Goal: Navigation & Orientation: Find specific page/section

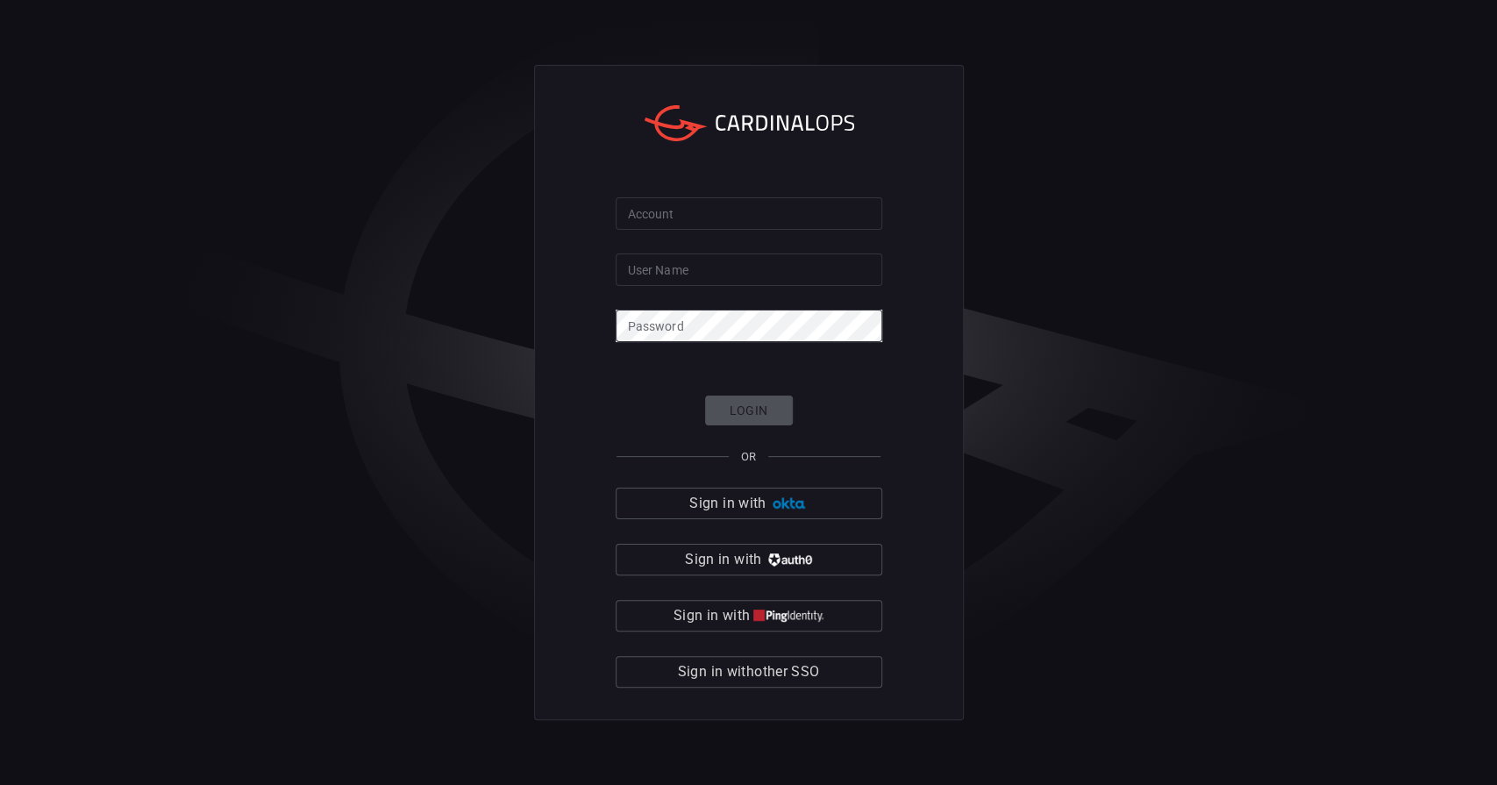
click at [673, 214] on input "Account" at bounding box center [749, 213] width 267 height 32
type input "mercedes"
click at [675, 272] on input "User Name" at bounding box center [749, 269] width 267 height 32
type input "[PERSON_NAME].[PERSON_NAME]"
click at [763, 616] on img "button" at bounding box center [788, 615] width 70 height 13
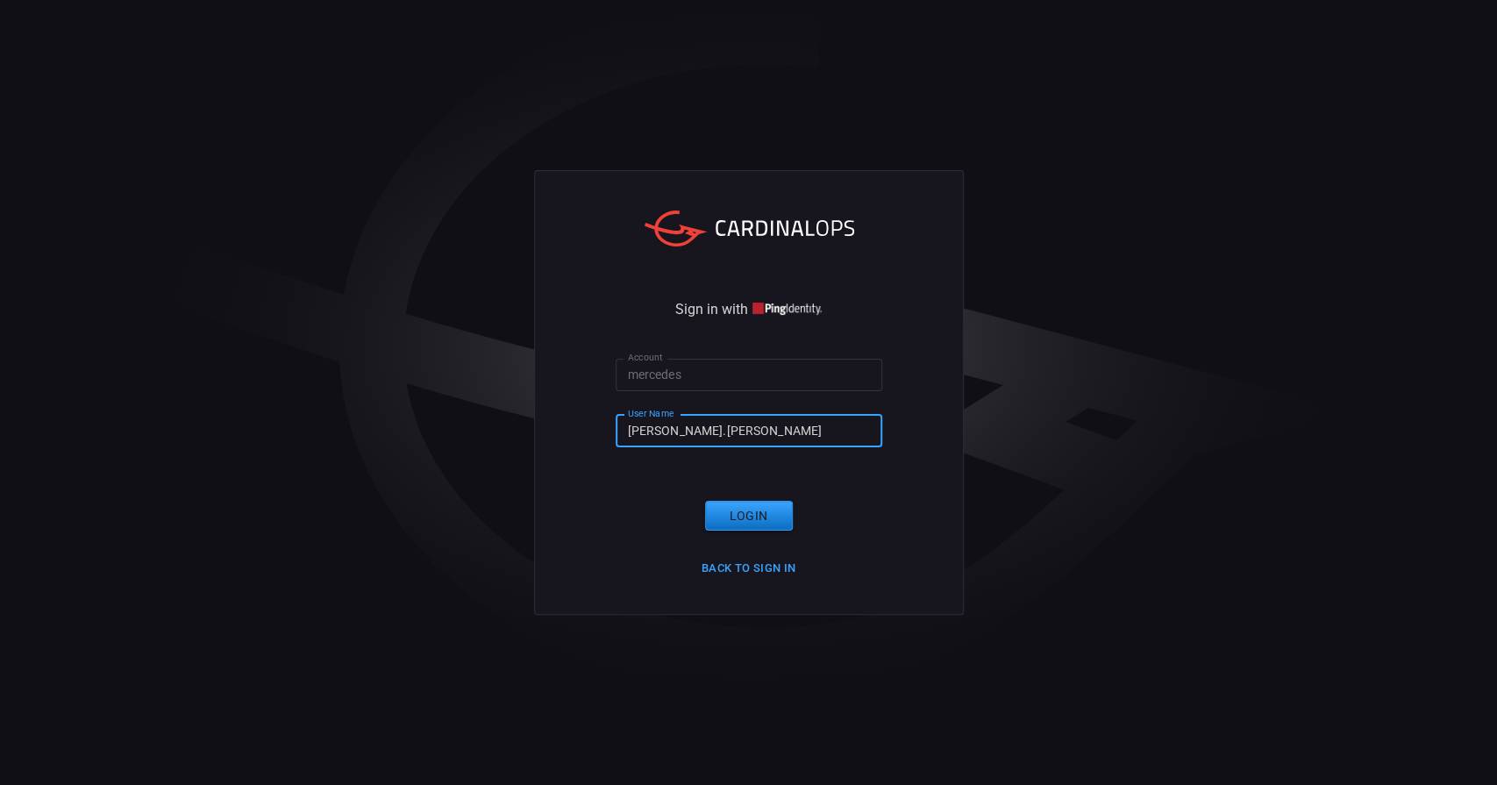
click at [673, 432] on input "[PERSON_NAME].[PERSON_NAME]" at bounding box center [749, 431] width 267 height 32
click at [745, 516] on button "Login" at bounding box center [749, 516] width 88 height 31
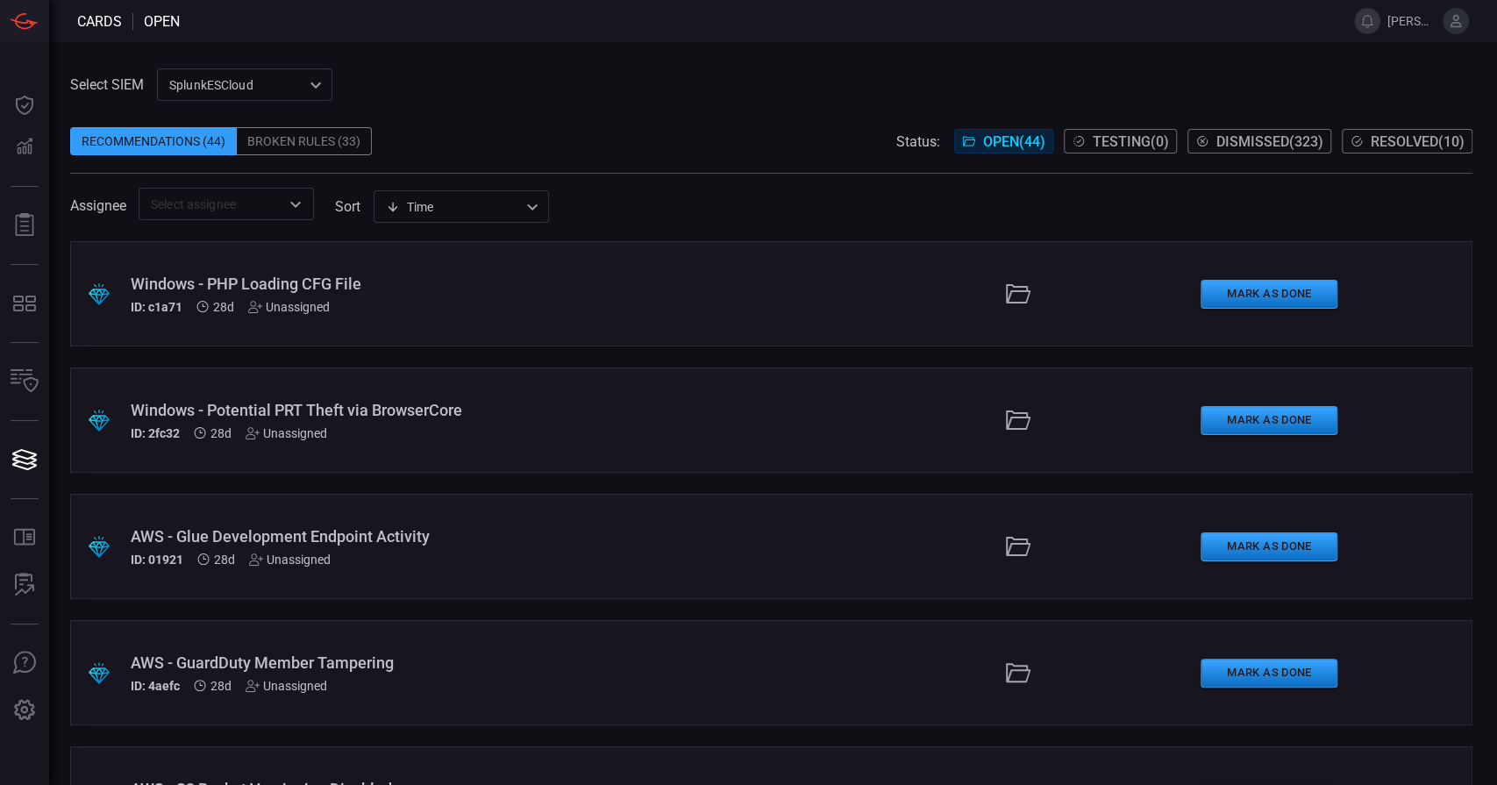
click at [247, 214] on input "text" at bounding box center [212, 204] width 136 height 22
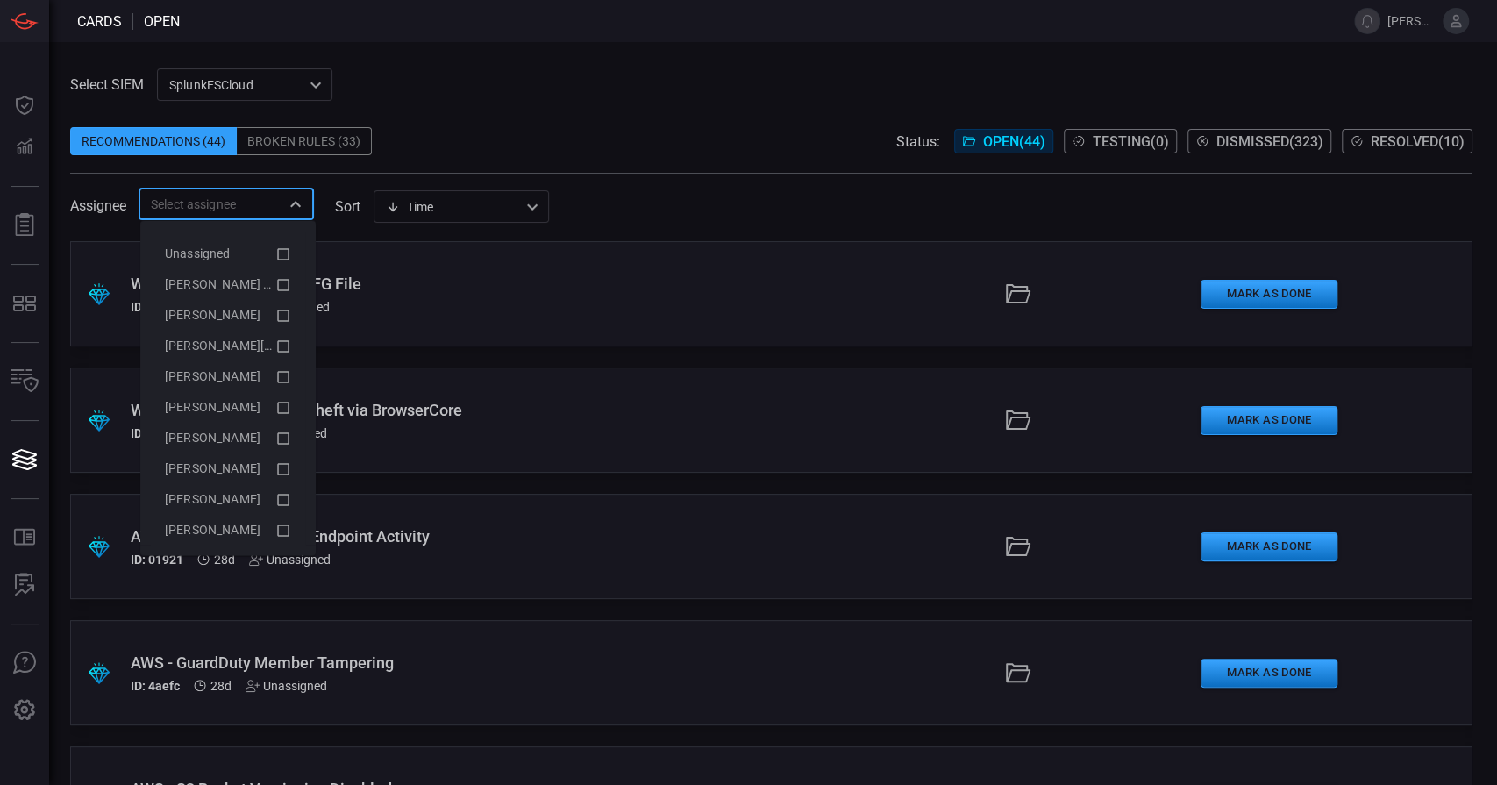
click at [633, 163] on span at bounding box center [771, 164] width 1402 height 18
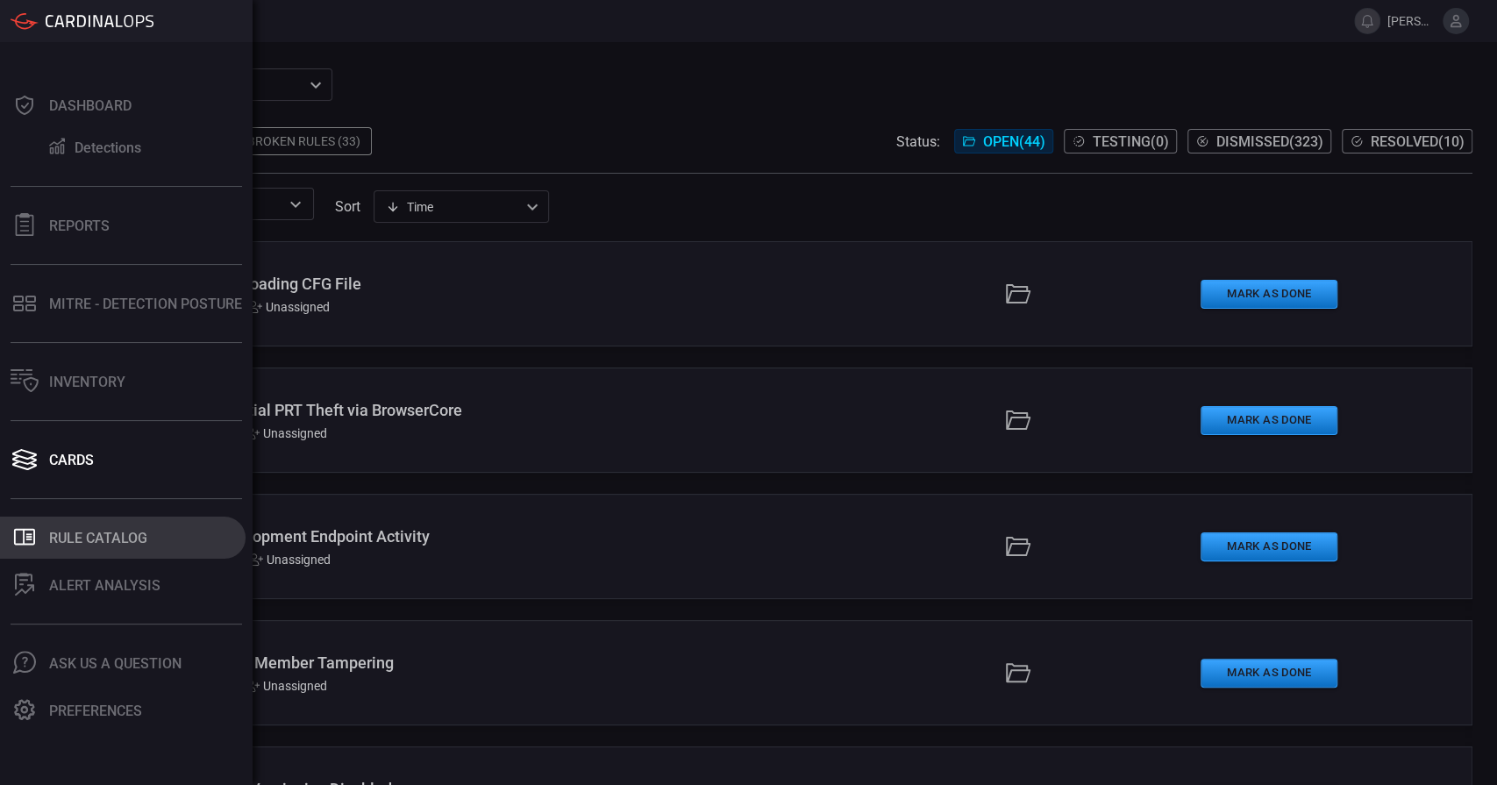
click at [91, 534] on div "Rule Catalog" at bounding box center [98, 538] width 98 height 17
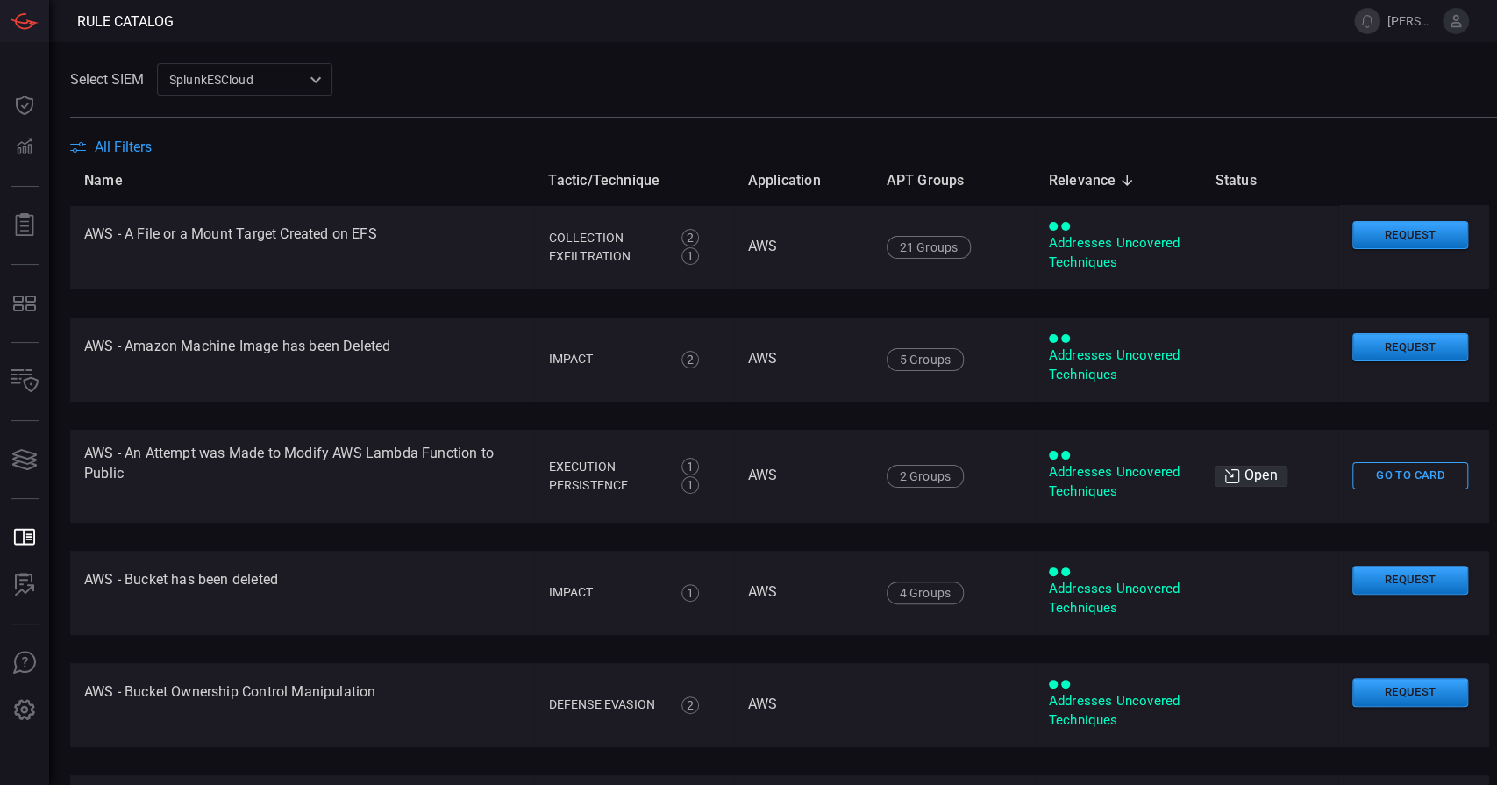
click at [136, 154] on span "All Filters" at bounding box center [123, 147] width 57 height 17
